Goal: Find specific page/section: Find specific page/section

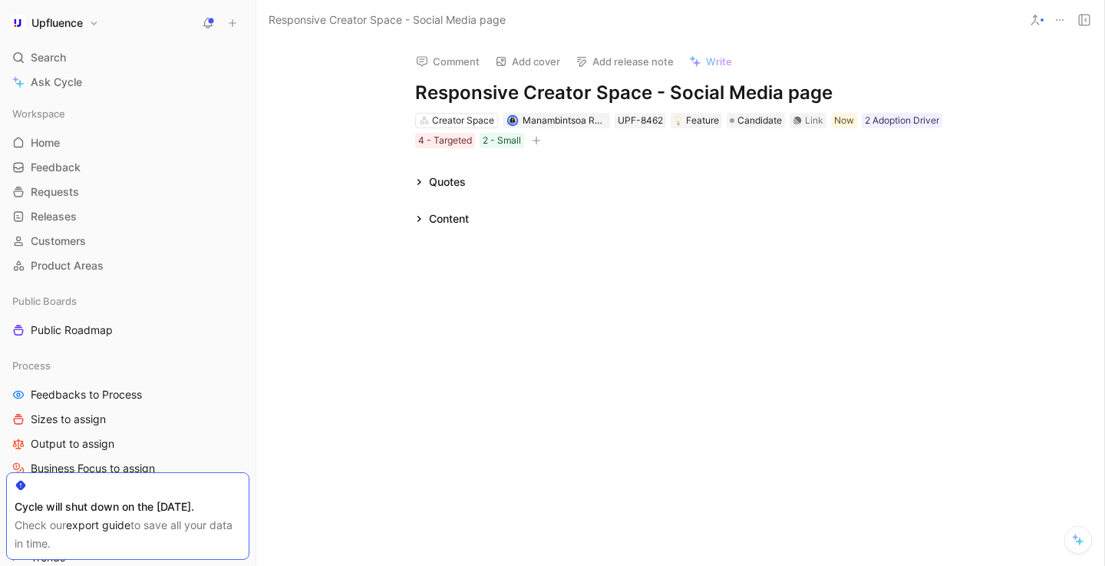
click at [433, 214] on div "Content" at bounding box center [449, 218] width 40 height 18
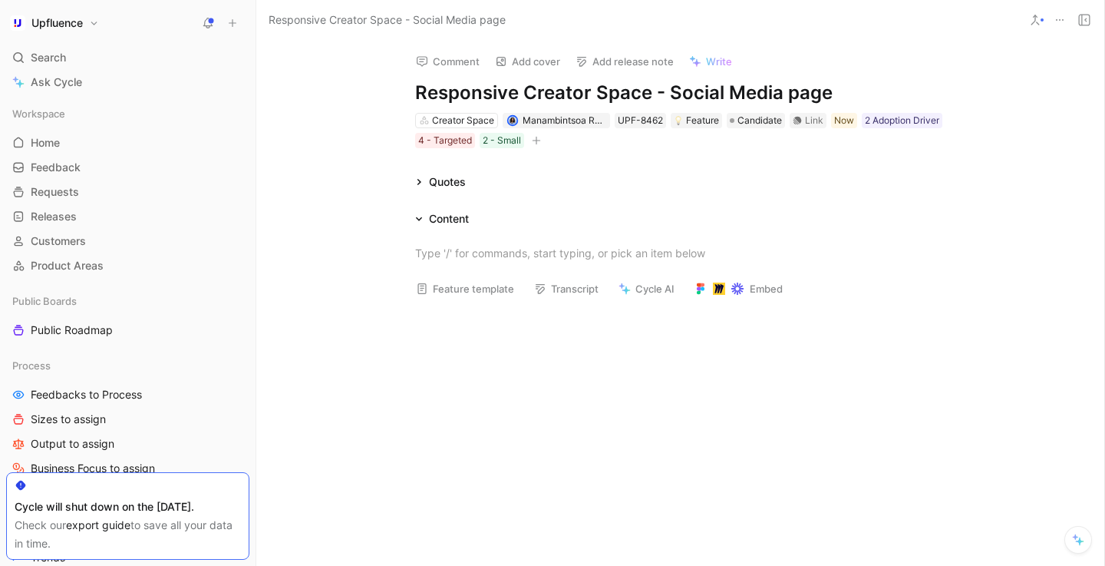
click at [433, 214] on div "Content" at bounding box center [449, 218] width 40 height 18
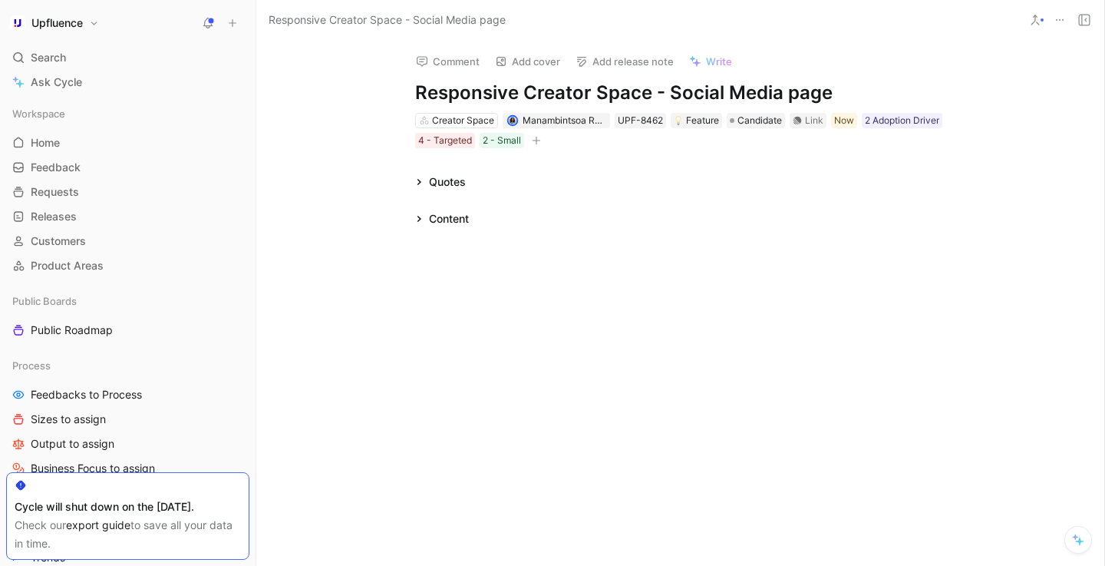
click at [433, 214] on div "Content" at bounding box center [449, 218] width 40 height 18
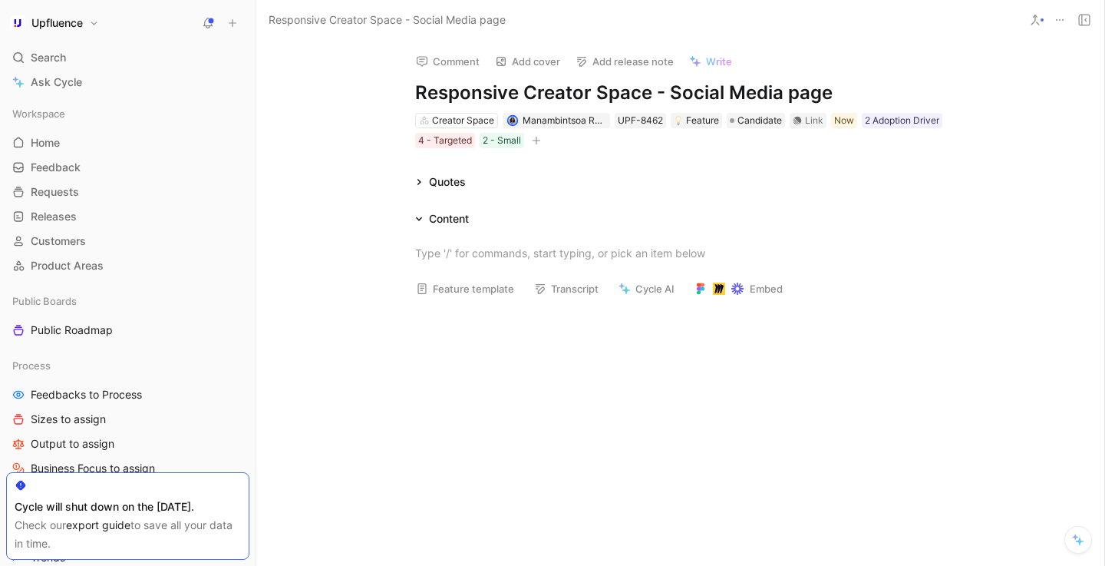
click at [433, 214] on div "Content" at bounding box center [449, 218] width 40 height 18
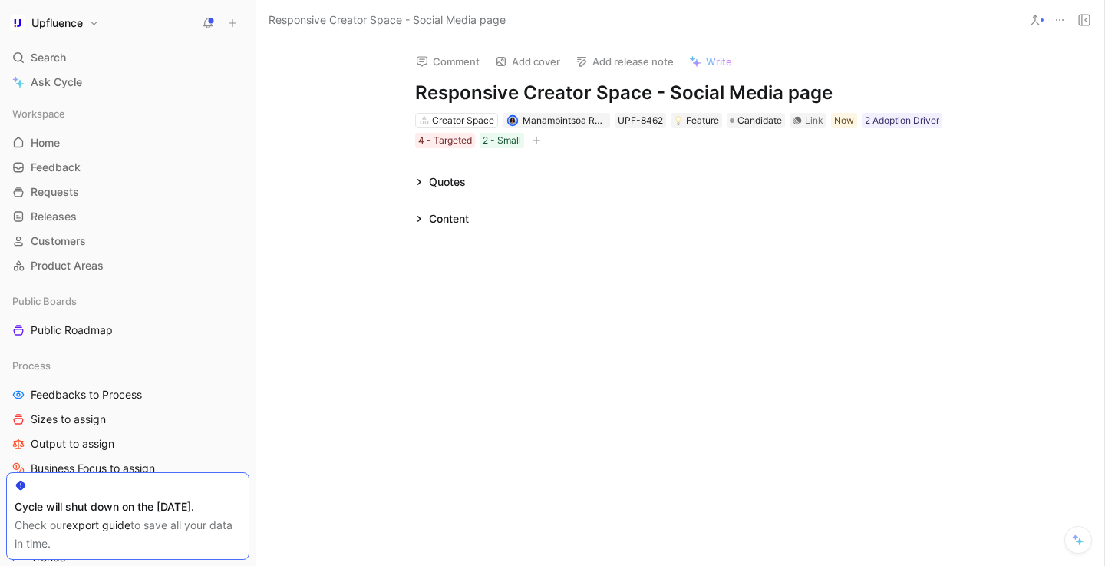
click at [433, 214] on div "Content" at bounding box center [449, 218] width 40 height 18
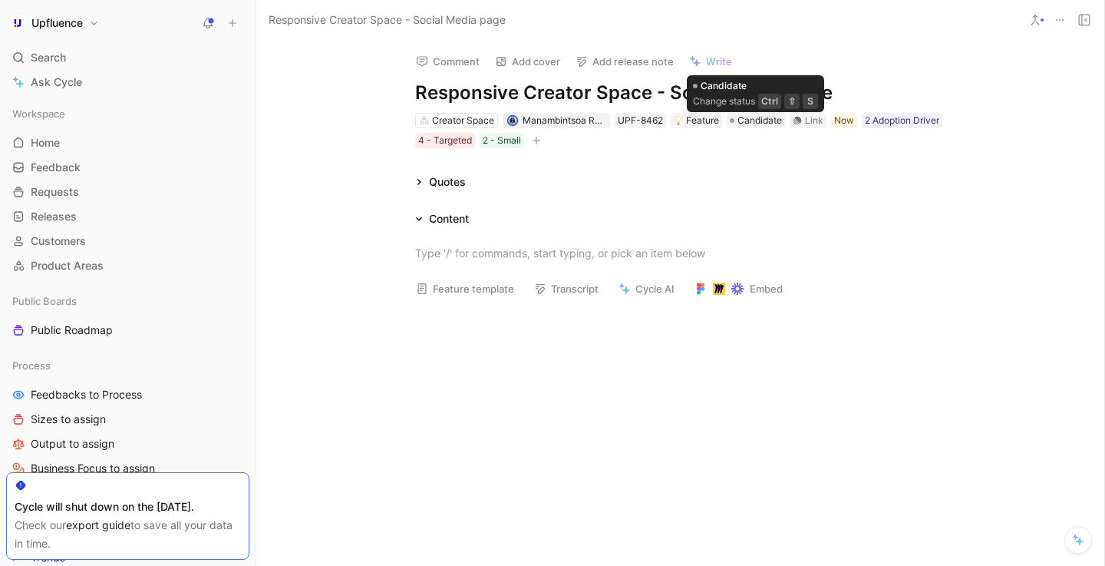
click at [694, 174] on div "Quotes" at bounding box center [680, 182] width 589 height 18
click at [431, 213] on div "Content" at bounding box center [449, 218] width 40 height 18
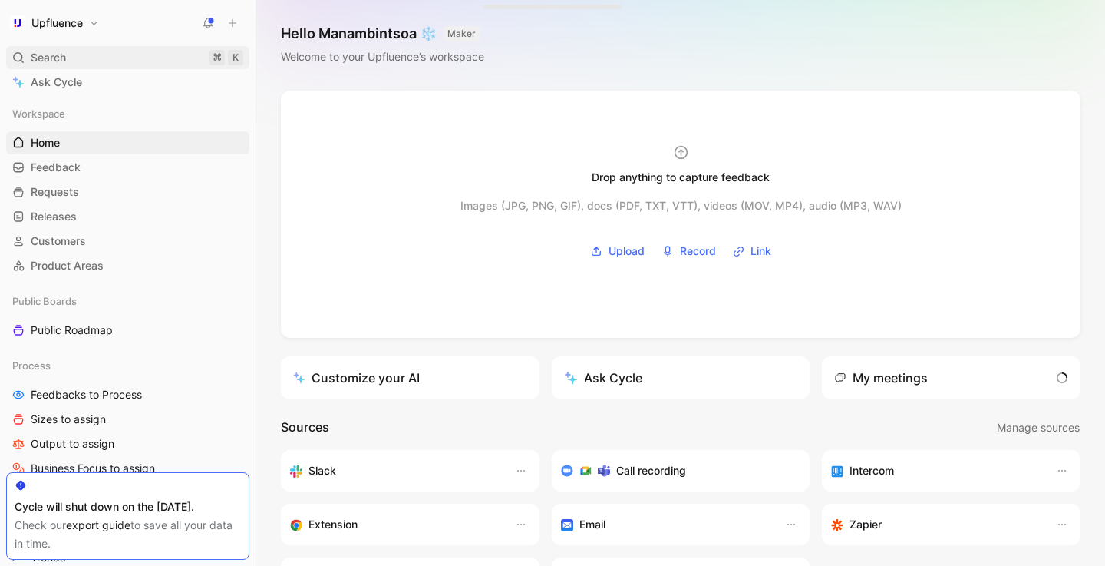
click at [104, 60] on div "Search ⌘ K" at bounding box center [127, 57] width 243 height 23
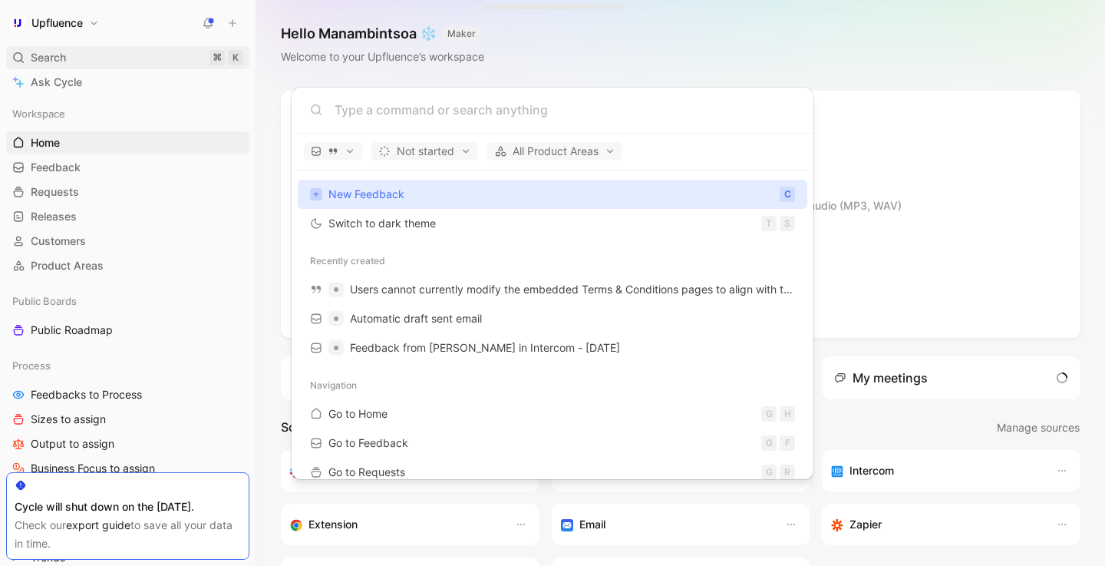
click at [104, 60] on body "Upfluence Search ⌘ K Ask Cycle Workspace Home G then H Feedback G then F Reques…" at bounding box center [552, 283] width 1105 height 566
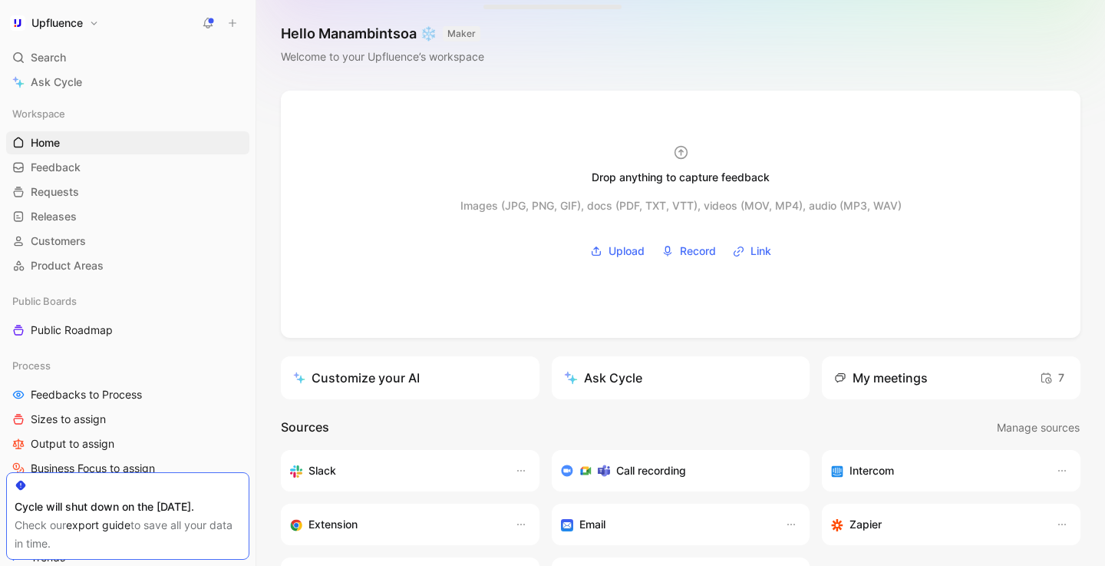
click at [206, 28] on icon at bounding box center [208, 23] width 12 height 12
